Goal: Information Seeking & Learning: Learn about a topic

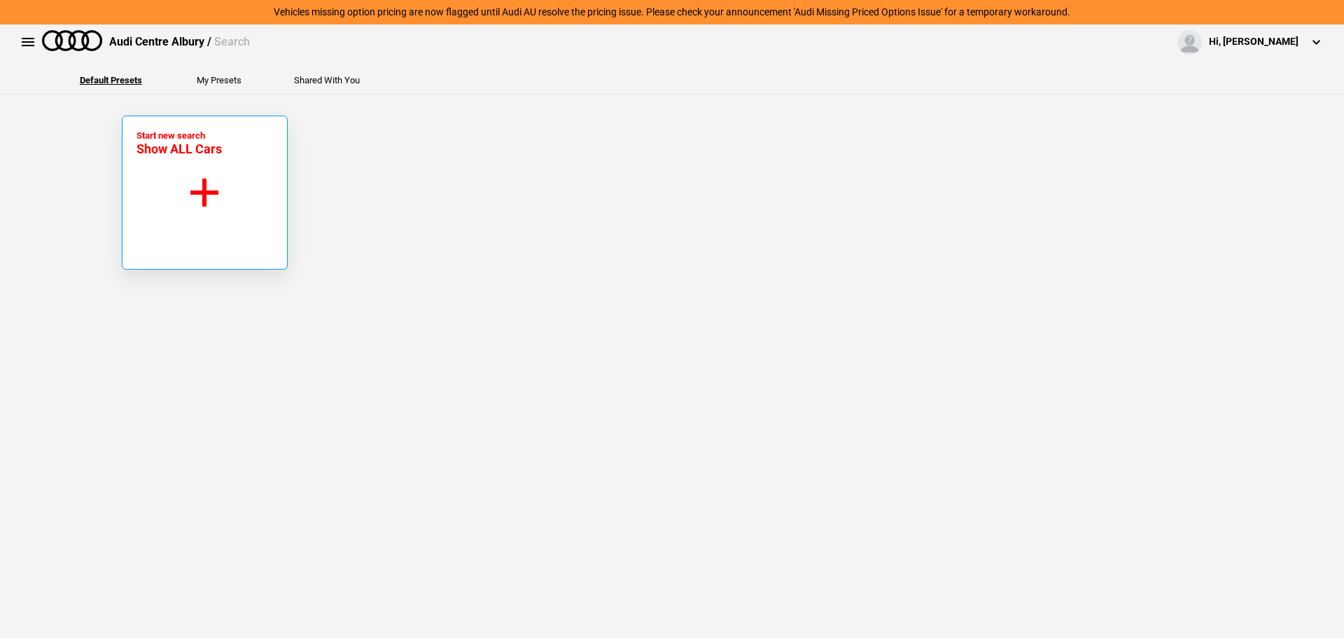
click at [206, 160] on button "Start new search Show ALL Cars" at bounding box center [205, 192] width 166 height 154
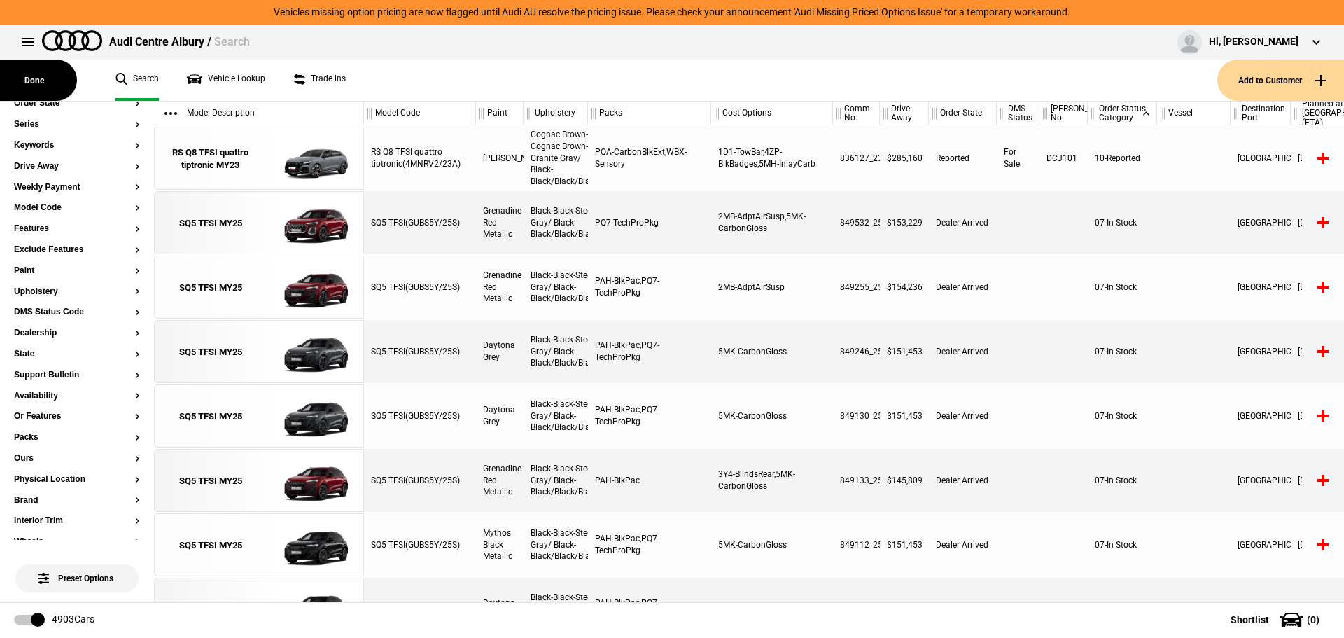
scroll to position [391, 0]
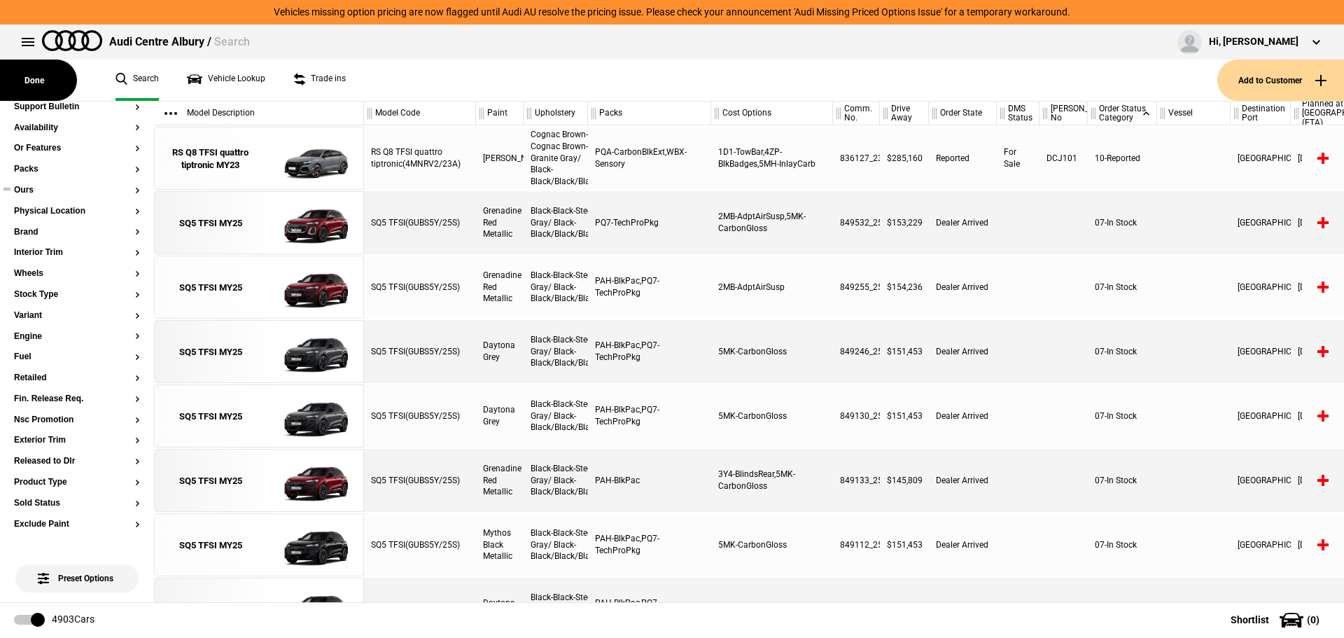
click at [27, 188] on button "Ours" at bounding box center [77, 190] width 126 height 10
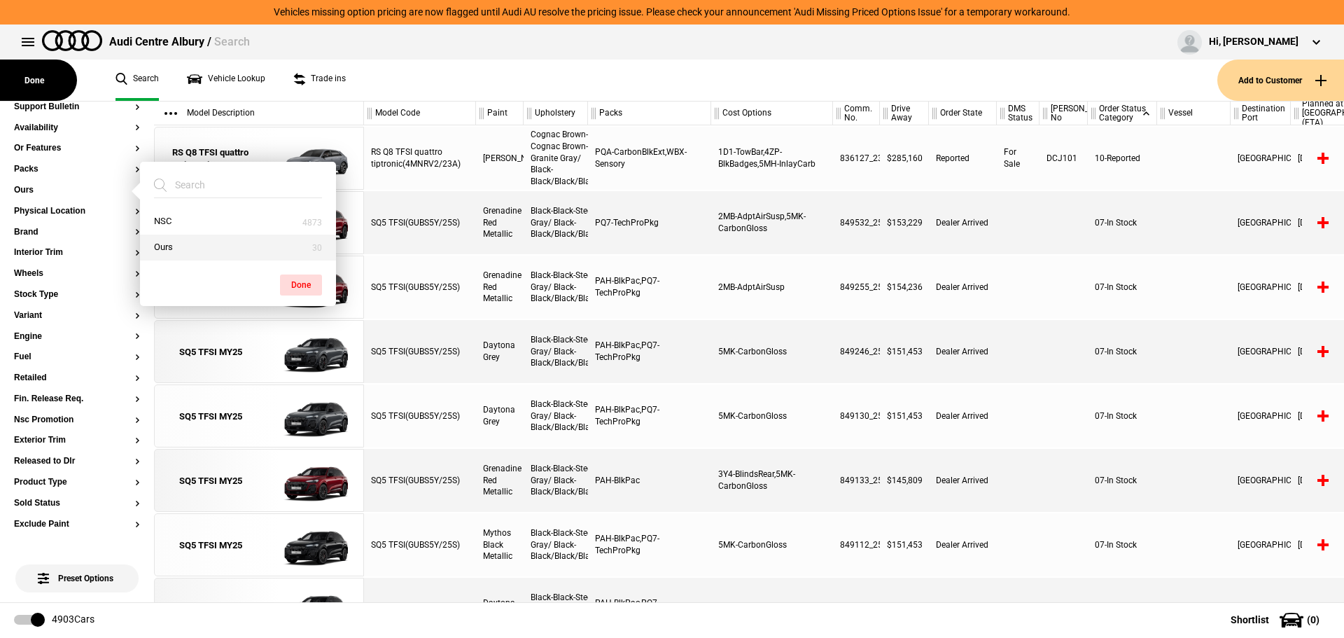
click at [190, 240] on button "Ours" at bounding box center [238, 247] width 196 height 26
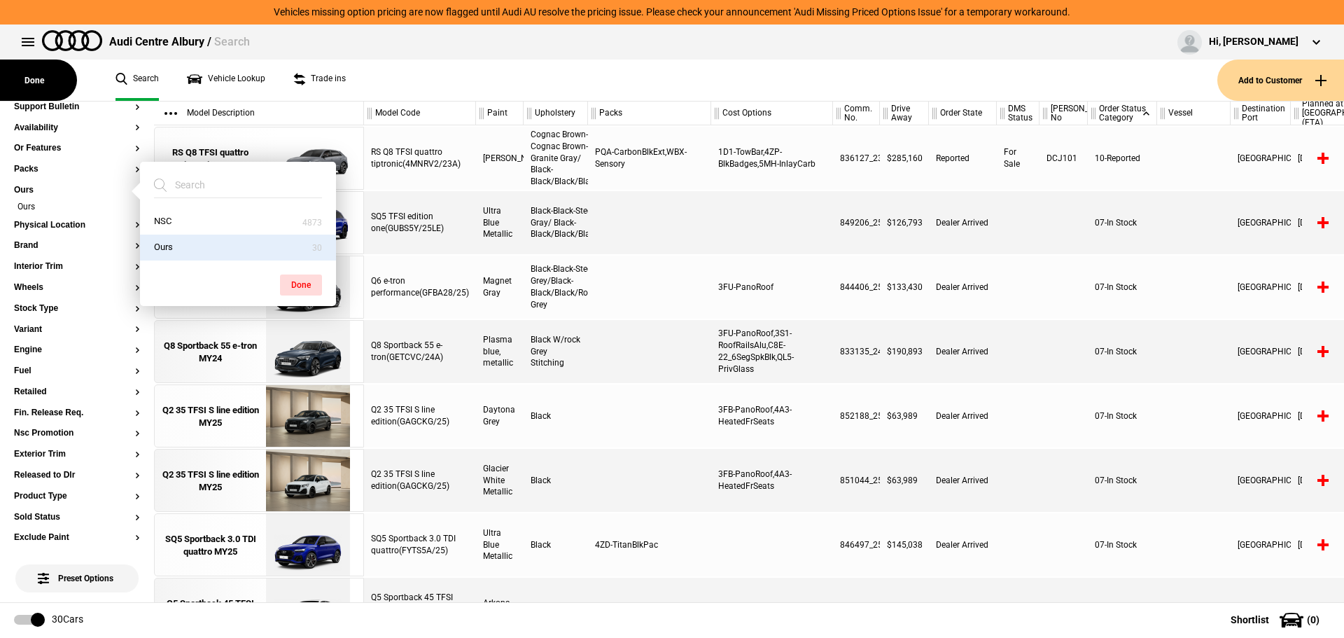
click at [709, 269] on div at bounding box center [649, 286] width 123 height 63
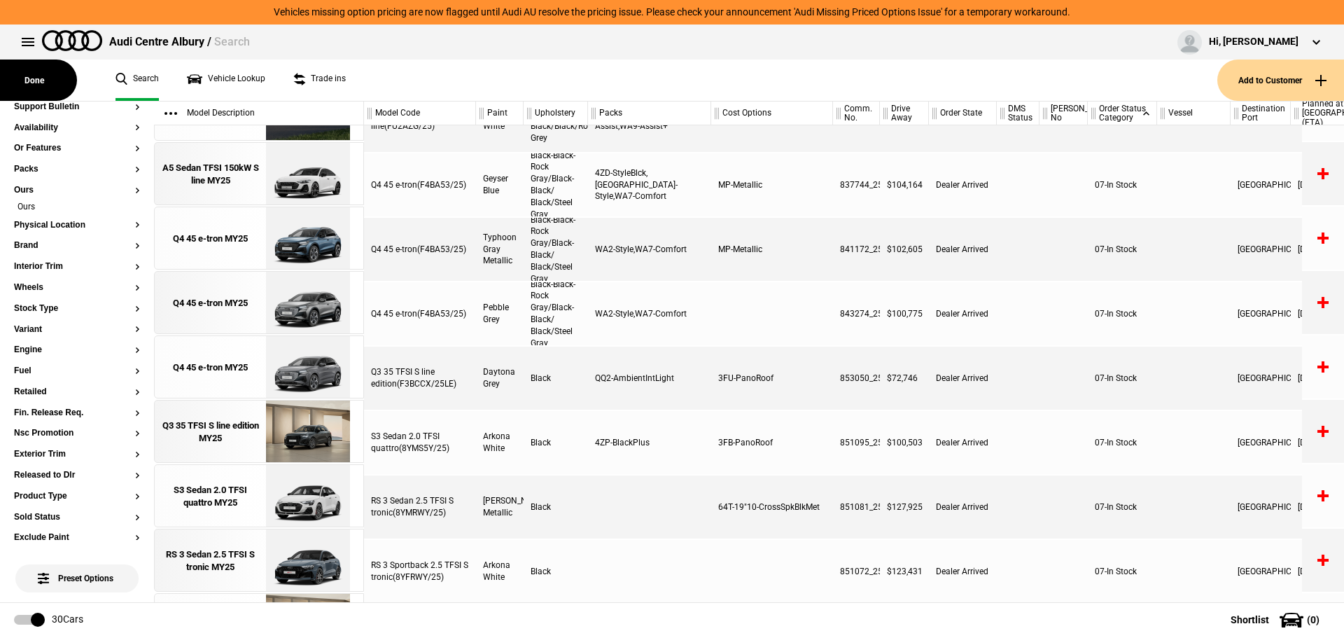
scroll to position [746, 0]
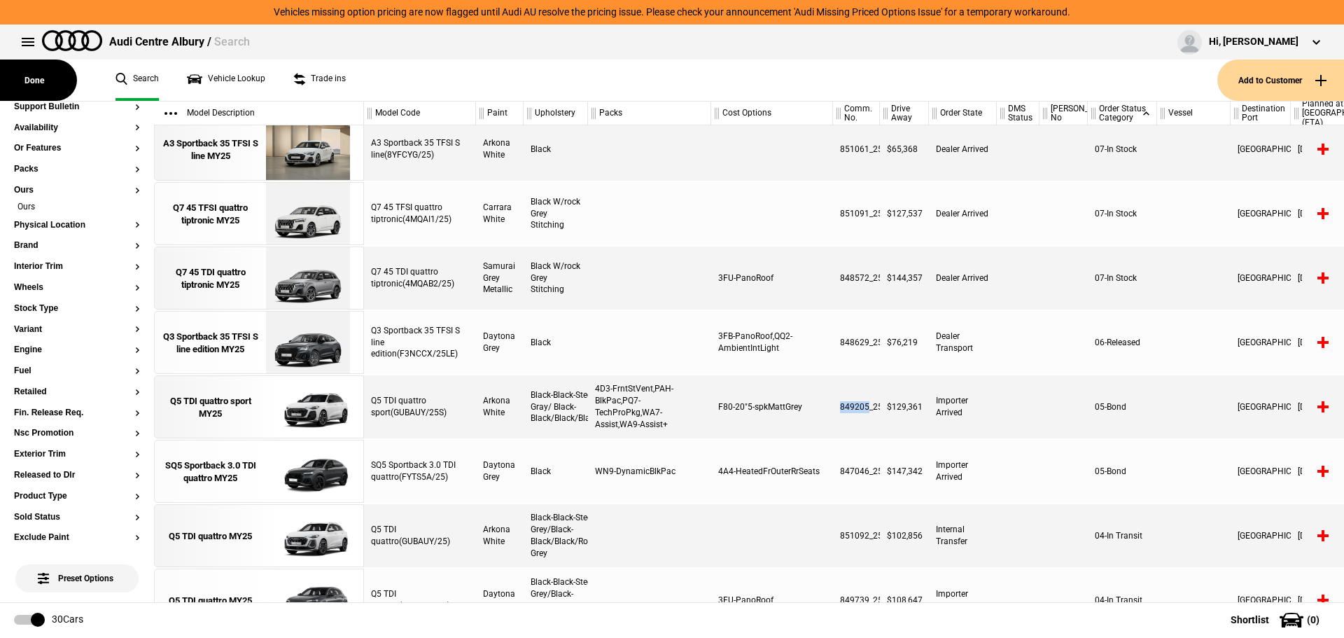
drag, startPoint x: 865, startPoint y: 405, endPoint x: 826, endPoint y: 405, distance: 38.5
click at [826, 405] on div "Q5 TDI quattro sport(GUBAUY/25S) Arkona White Black-Black-Steel Gray/ Black-Bla…" at bounding box center [854, 406] width 980 height 63
copy div "849205"
click at [213, 409] on div "Q5 TDI quattro sport MY25" at bounding box center [210, 407] width 97 height 25
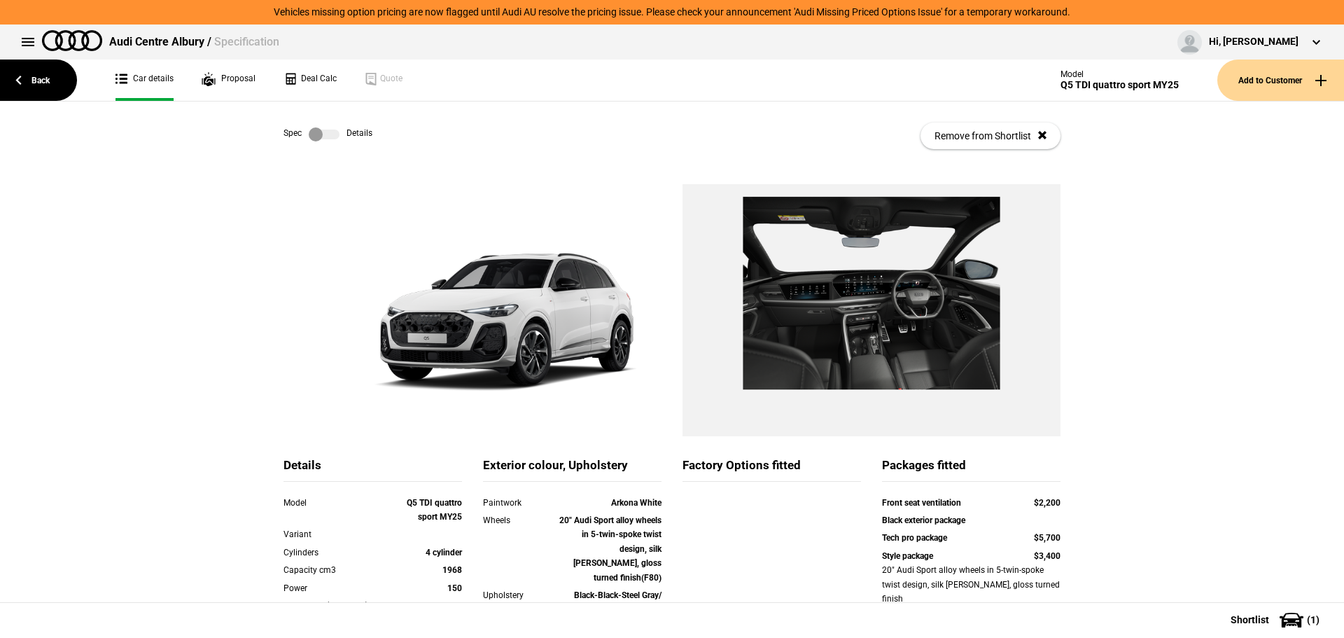
click at [324, 146] on div "Spec Details Remove from Shortlist" at bounding box center [671, 135] width 777 height 69
click at [323, 134] on label at bounding box center [324, 134] width 31 height 14
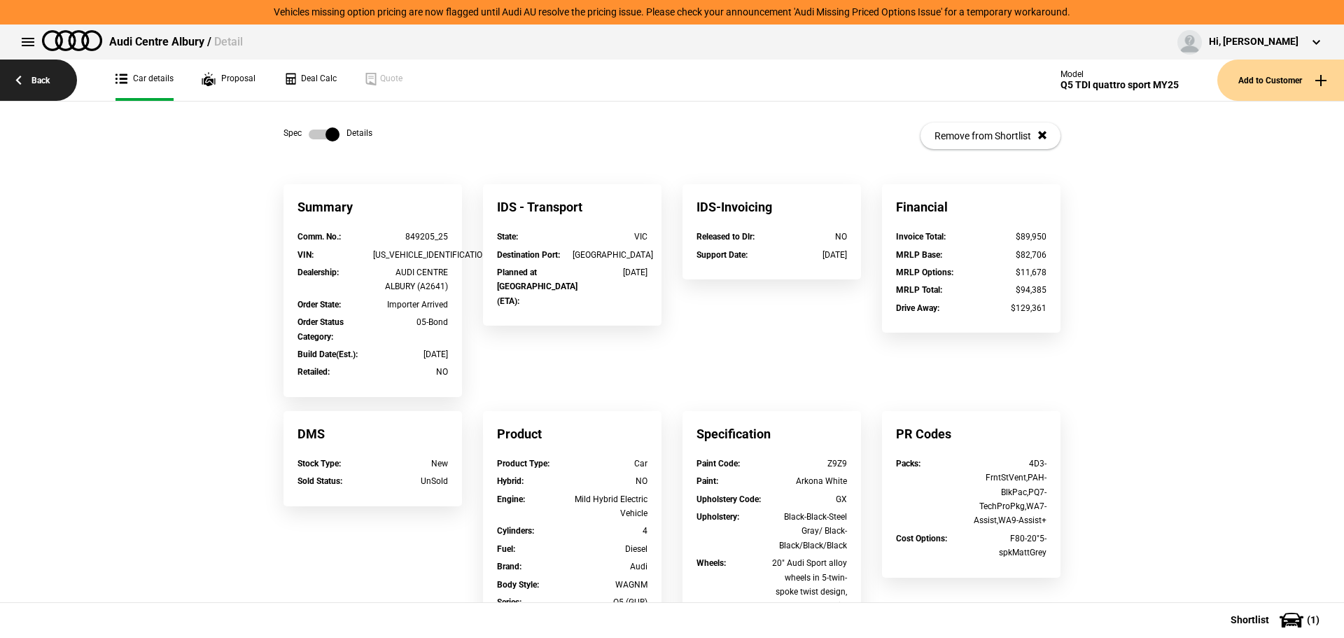
click at [55, 72] on link "Back" at bounding box center [38, 79] width 77 height 41
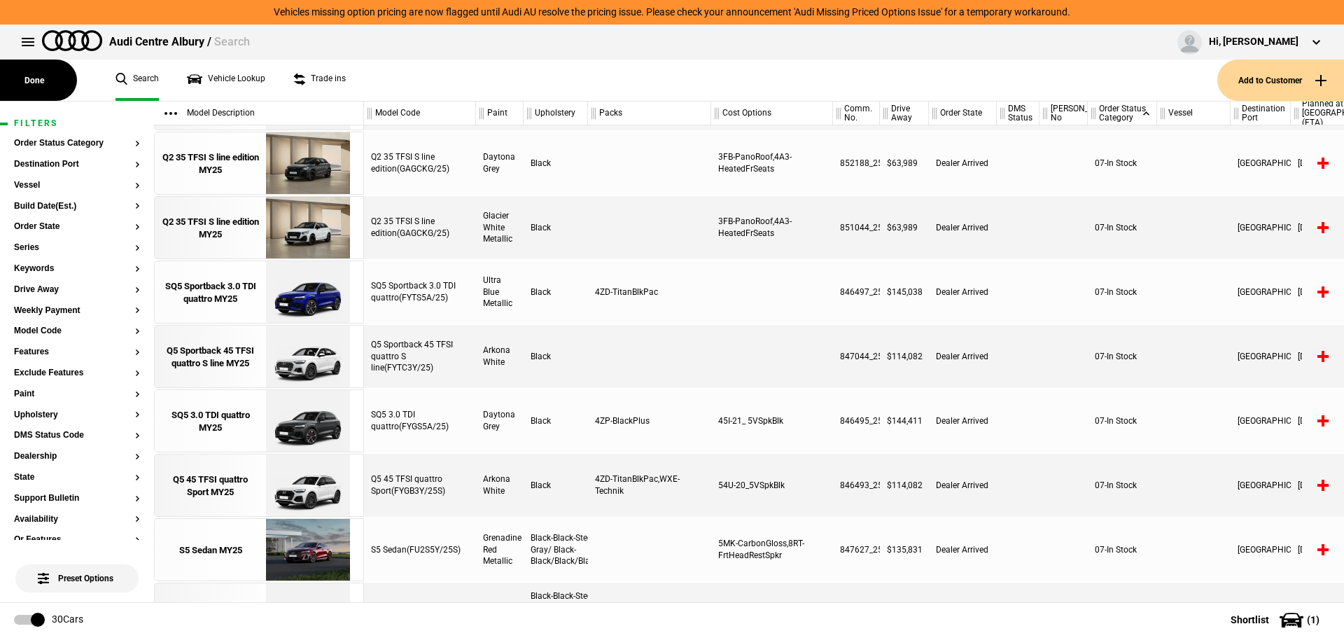
scroll to position [198, 0]
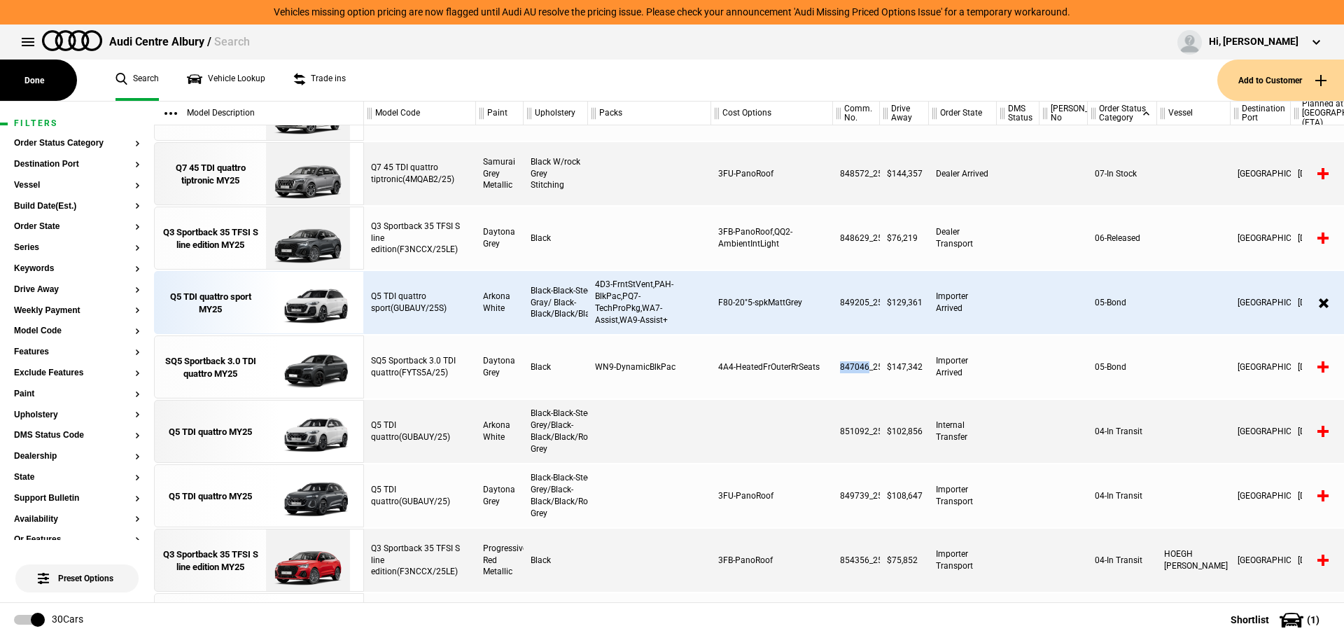
drag, startPoint x: 866, startPoint y: 363, endPoint x: 840, endPoint y: 363, distance: 26.6
click at [840, 363] on div "847046_25" at bounding box center [856, 366] width 47 height 63
copy div "847046"
click at [230, 371] on div "SQ5 Sportback 3.0 TDI quattro MY25" at bounding box center [210, 367] width 97 height 25
